Goal: Navigation & Orientation: Go to known website

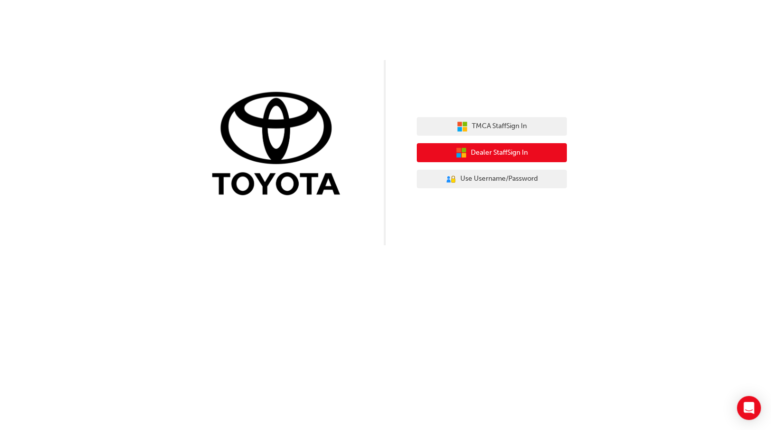
click at [514, 159] on button "Dealer Staff Sign In" at bounding box center [492, 152] width 150 height 19
